Goal: Navigation & Orientation: Find specific page/section

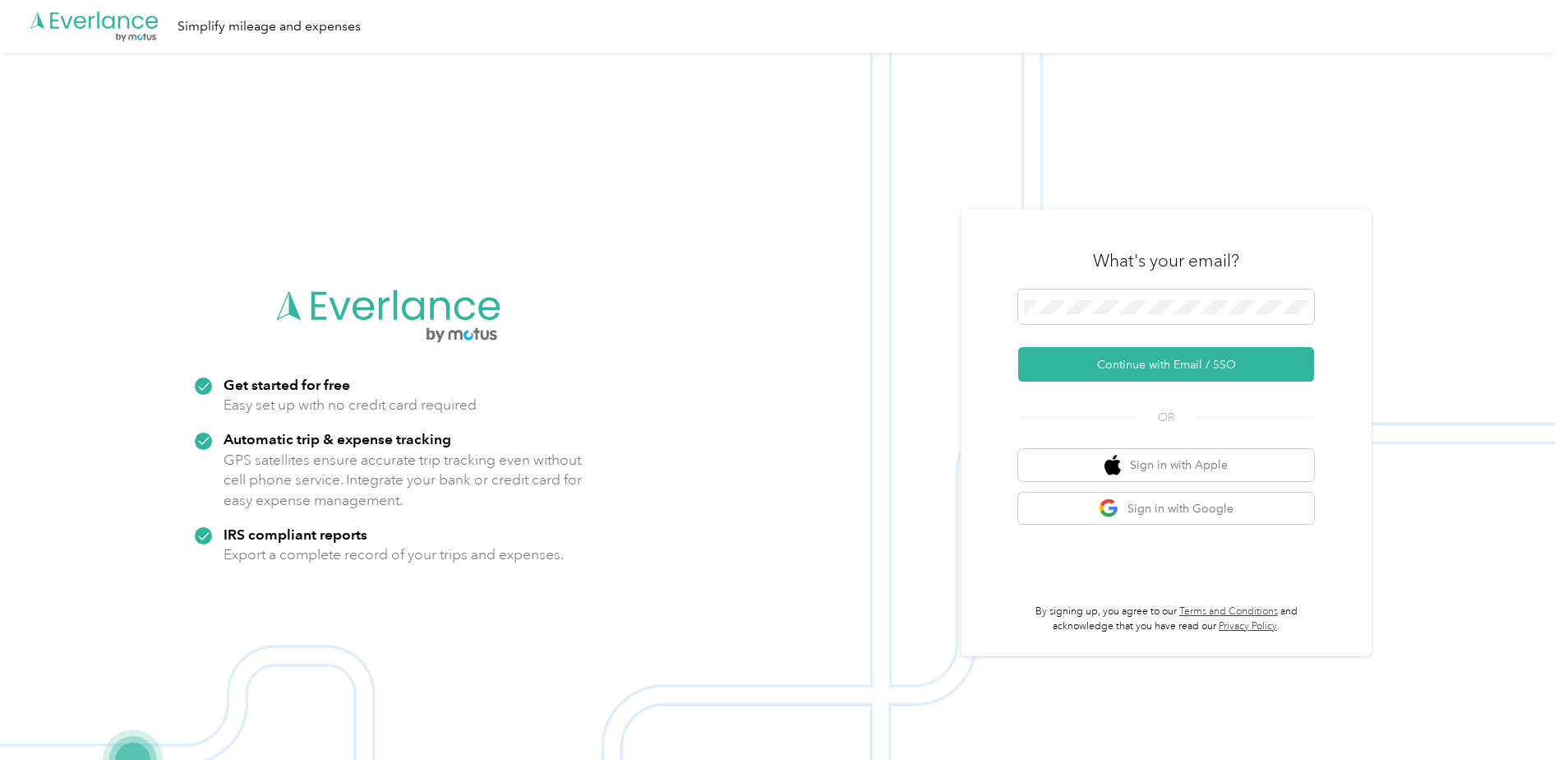
click at [888, 292] on img at bounding box center [777, 433] width 1555 height 760
click at [1133, 365] on button "Continue with Email / SSO" at bounding box center [1166, 364] width 296 height 35
click at [1124, 366] on button "Continue with Email / SSO" at bounding box center [1166, 364] width 296 height 35
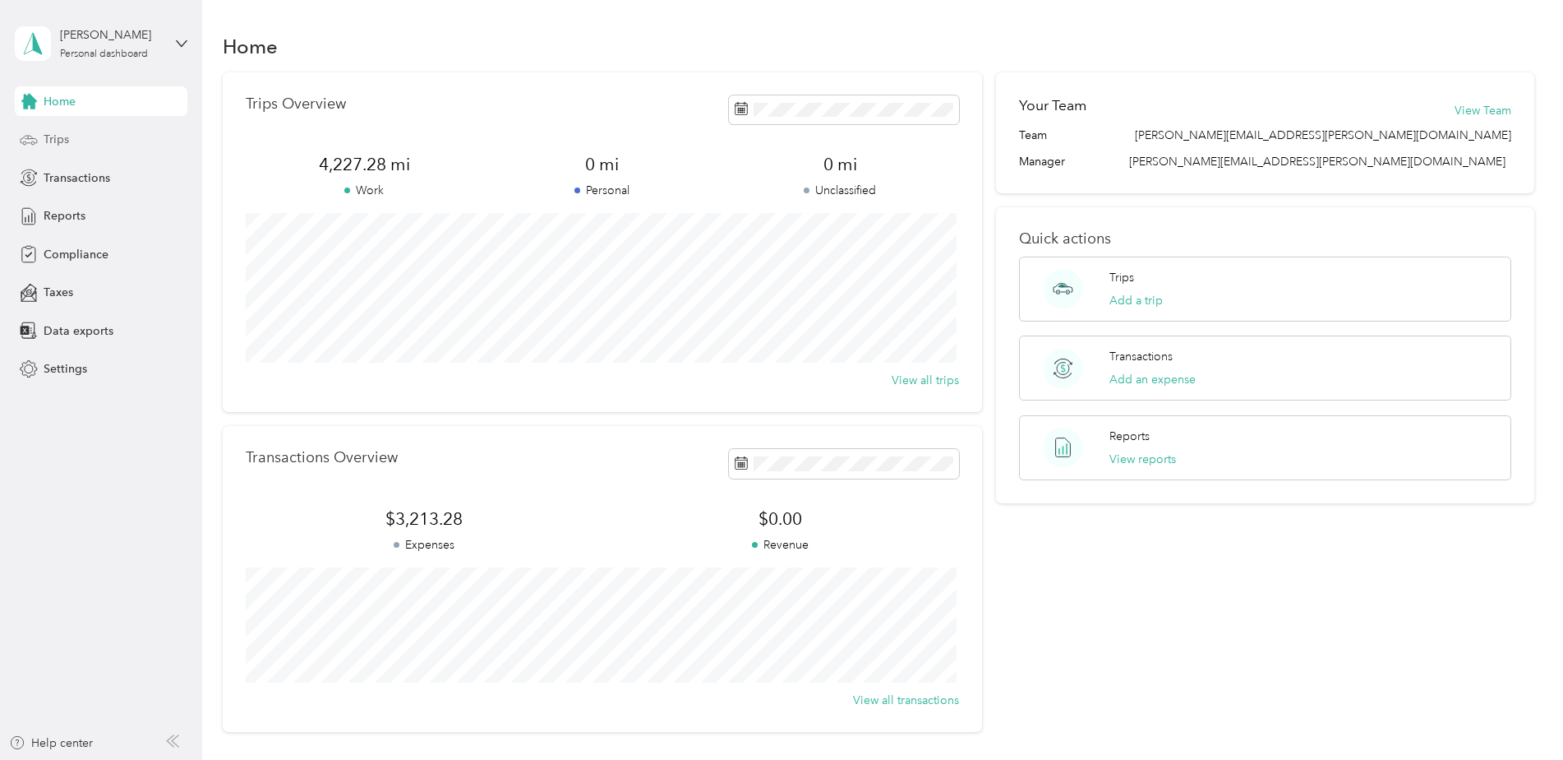
click at [48, 139] on span "Trips" at bounding box center [56, 139] width 25 height 17
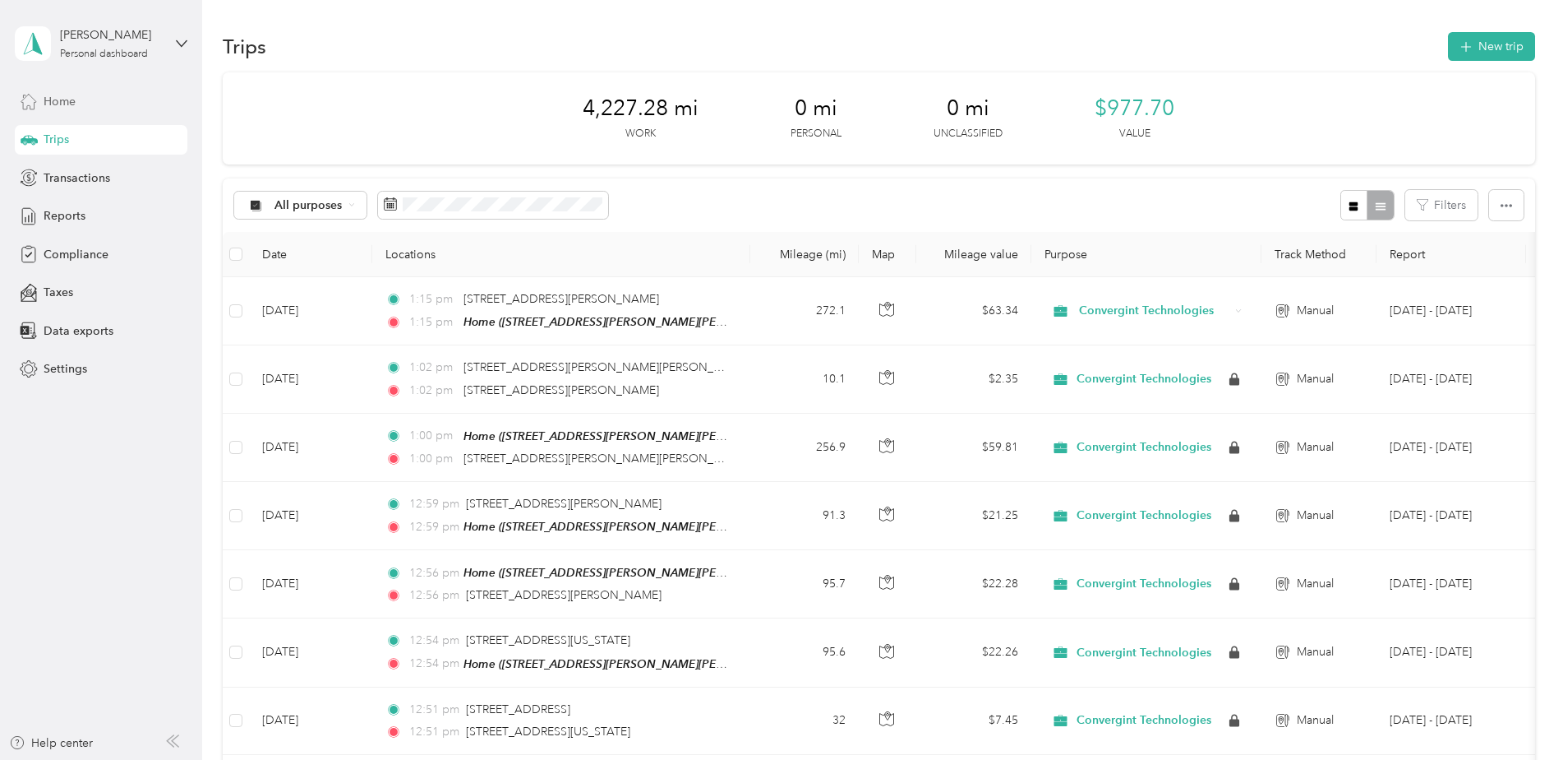
click at [60, 101] on span "Home" at bounding box center [60, 101] width 32 height 17
